Goal: Task Accomplishment & Management: Complete application form

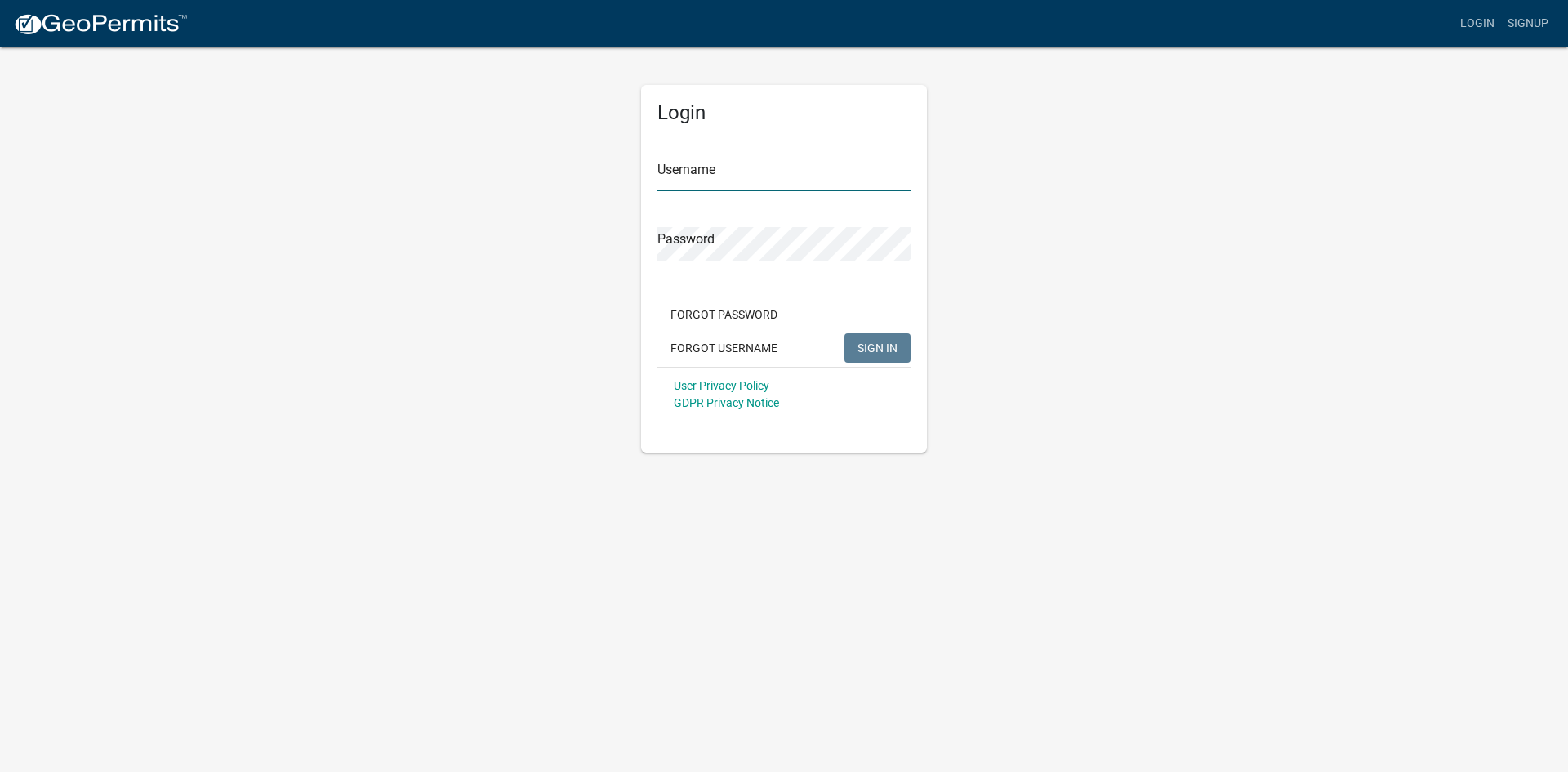
type input "[EMAIL_ADDRESS][DOMAIN_NAME]"
click at [860, 346] on span "SIGN IN" at bounding box center [877, 347] width 40 height 13
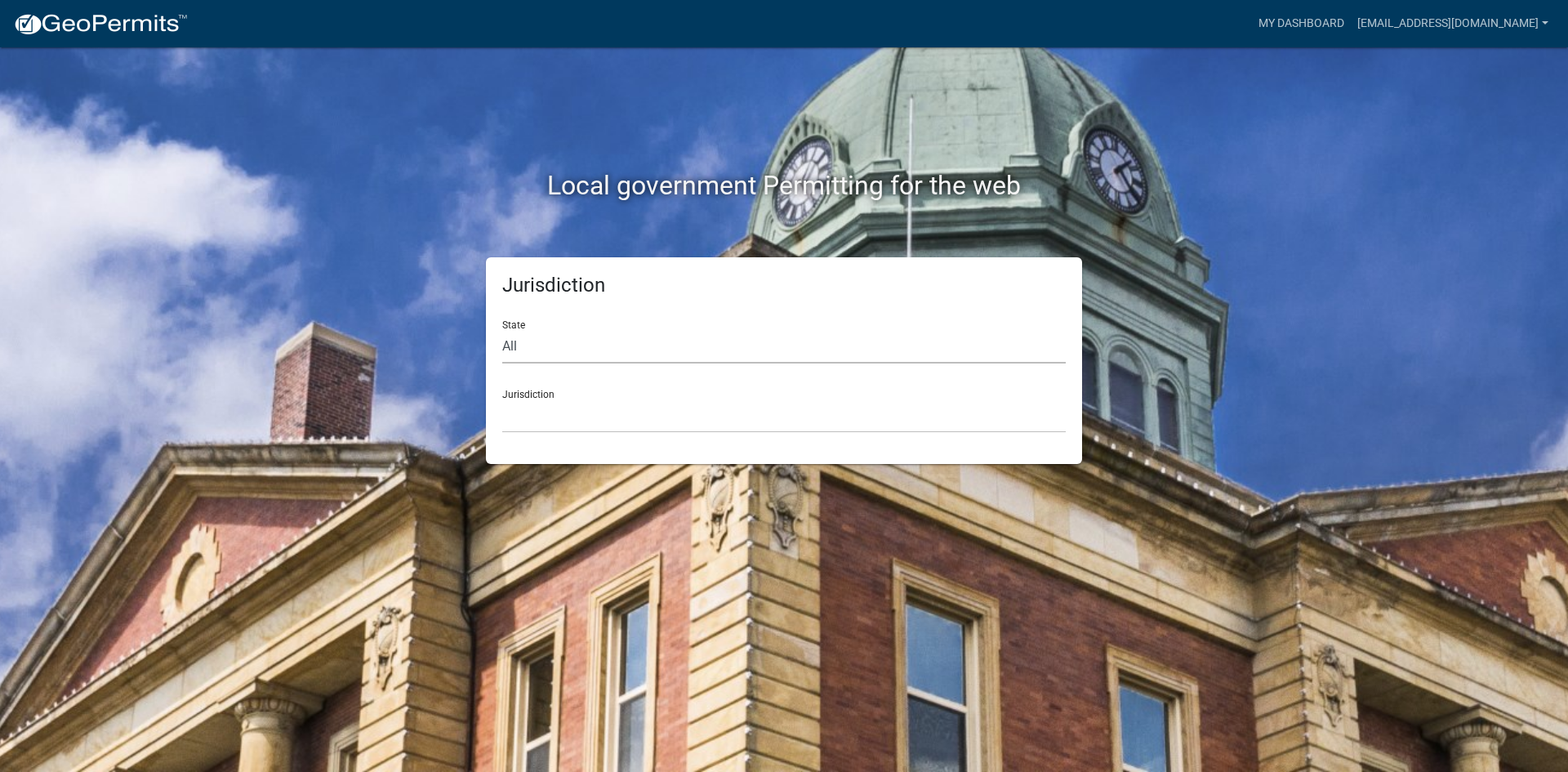
click at [614, 339] on select "All Colorado Georgia Indiana Iowa Kansas Minnesota Ohio South Carolina Wisconsin" at bounding box center [784, 346] width 564 height 34
select select "Minnesota"
click at [502, 330] on select "All Colorado Georgia Indiana Iowa Kansas Minnesota Ohio South Carolina Wisconsin" at bounding box center [784, 346] width 564 height 34
click at [562, 427] on select "Becker County, Minnesota Benton County, Minnesota Carlton County, Minnesota Cit…" at bounding box center [784, 415] width 564 height 34
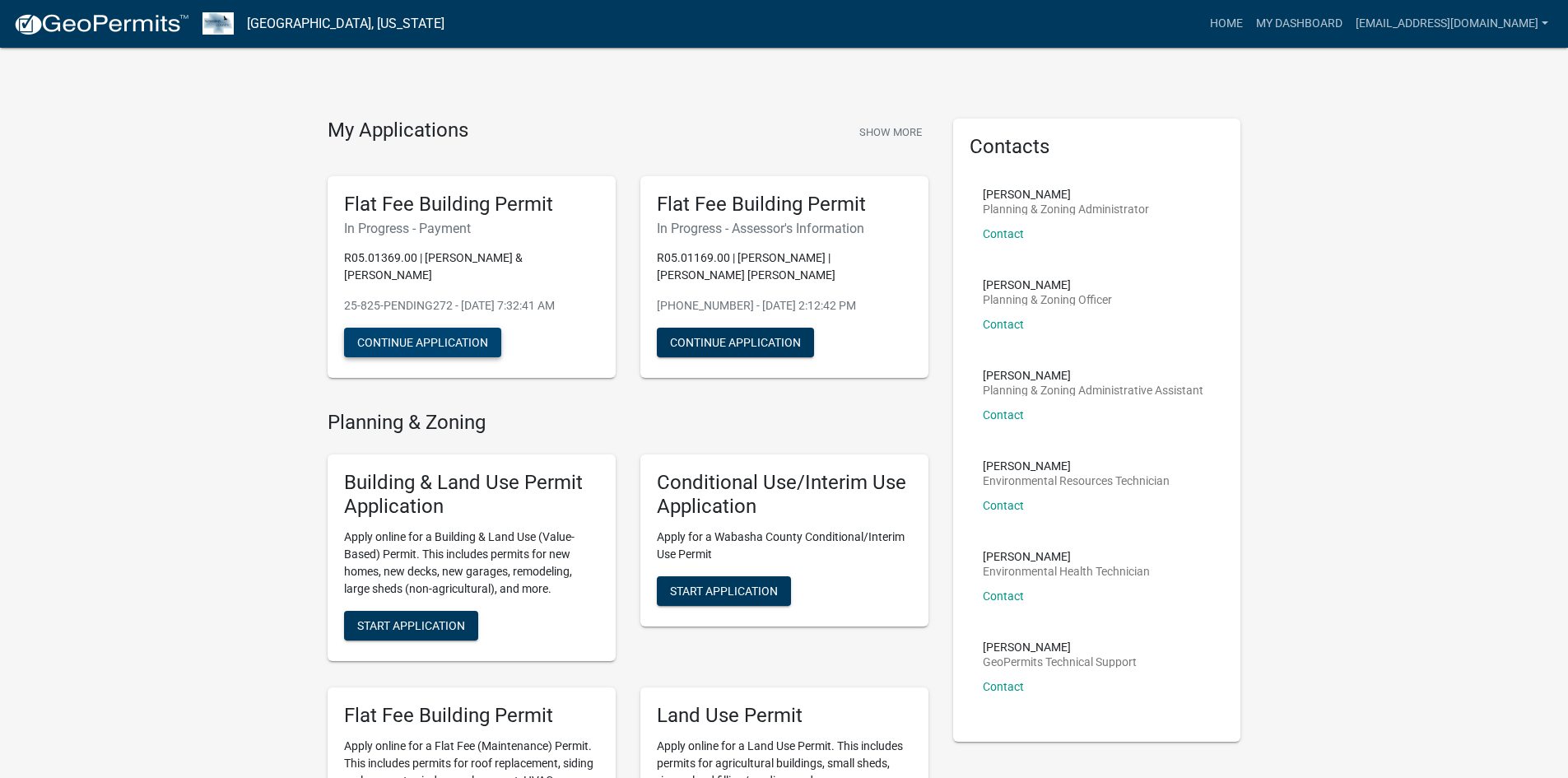
click at [440, 329] on button "Continue Application" at bounding box center [422, 342] width 157 height 30
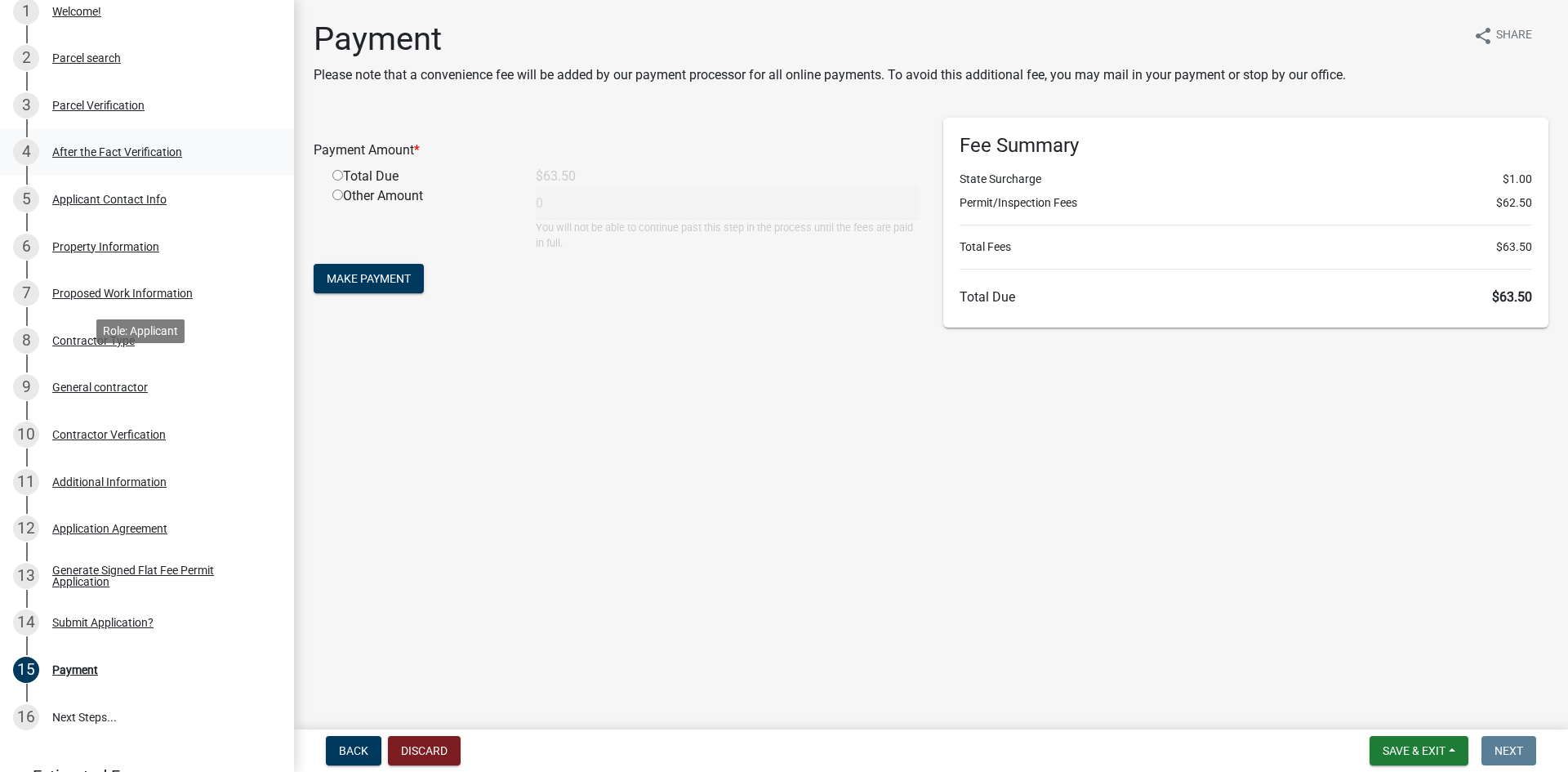
scroll to position [408, 0]
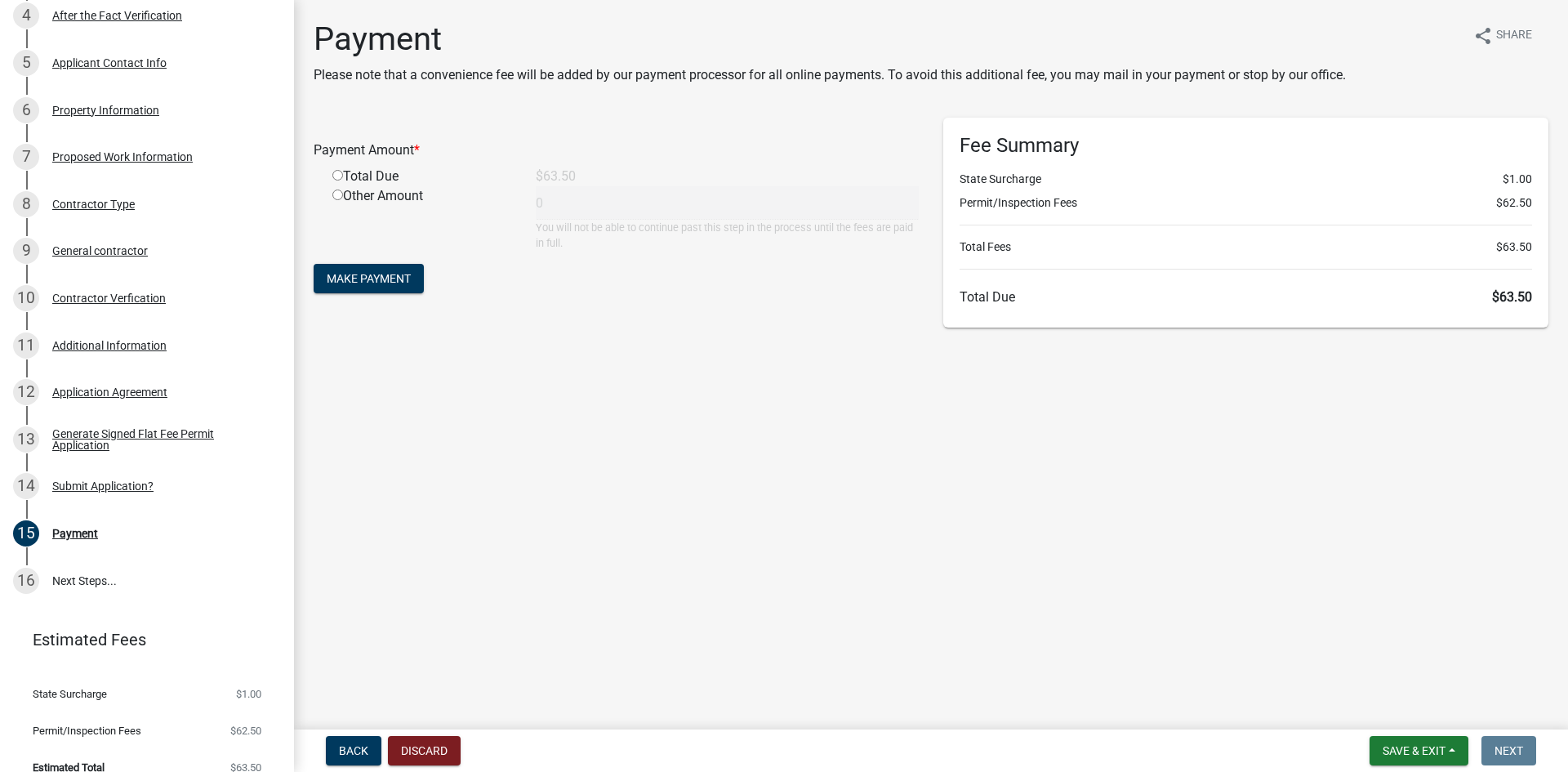
click at [338, 172] on input "radio" at bounding box center [337, 175] width 11 height 11
radio input "true"
type input "63.5"
click at [382, 275] on span "Make Payment" at bounding box center [368, 278] width 84 height 13
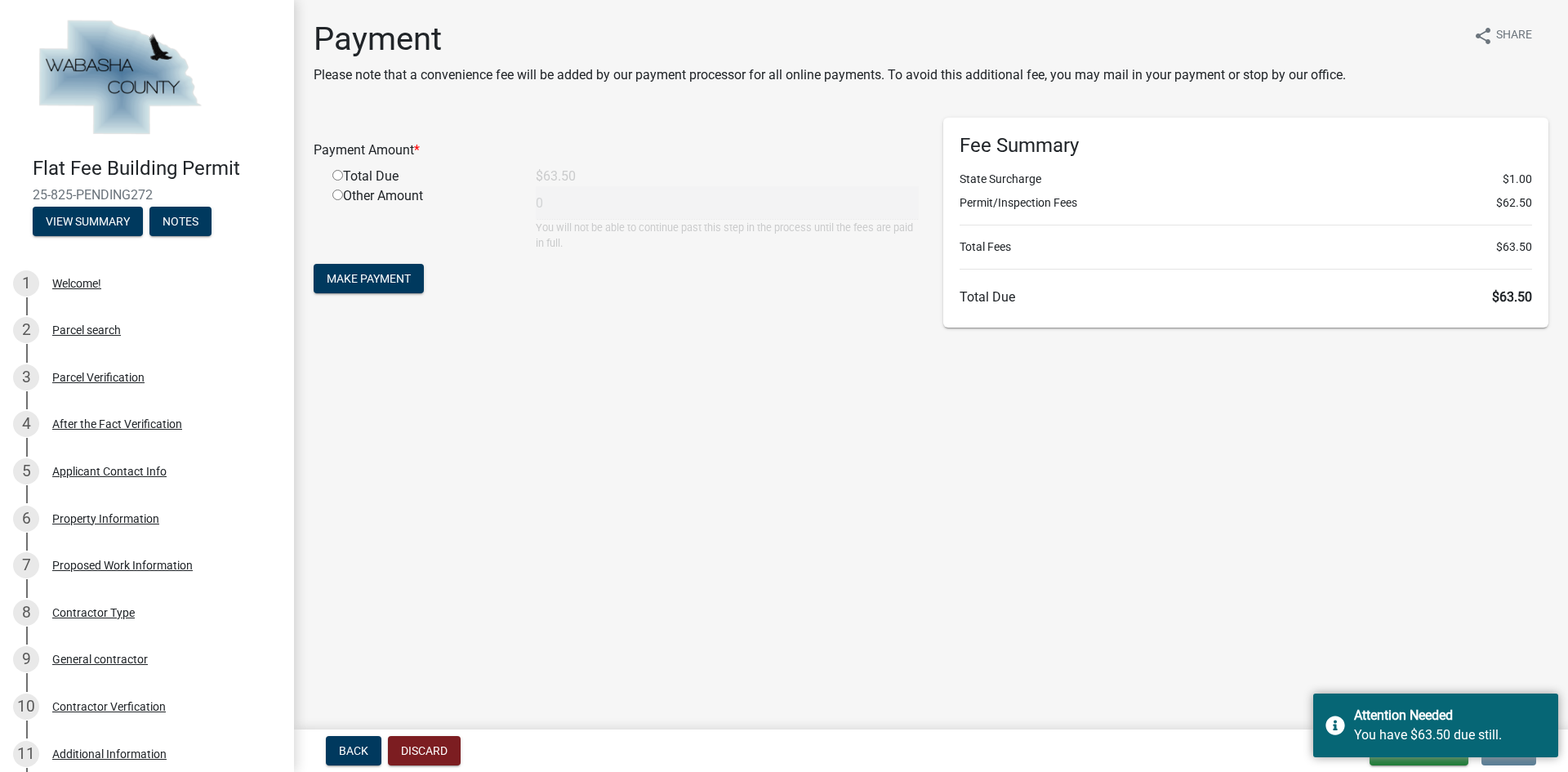
click at [1283, 734] on nav "Back Discard Save & Exit Save Save & Exit Next" at bounding box center [931, 751] width 1274 height 43
click at [1280, 743] on div "Back Discard Save & Exit Save Save & Exit Next" at bounding box center [931, 751] width 1248 height 29
click at [100, 281] on div "Welcome!" at bounding box center [77, 283] width 49 height 11
